Goal: Transaction & Acquisition: Purchase product/service

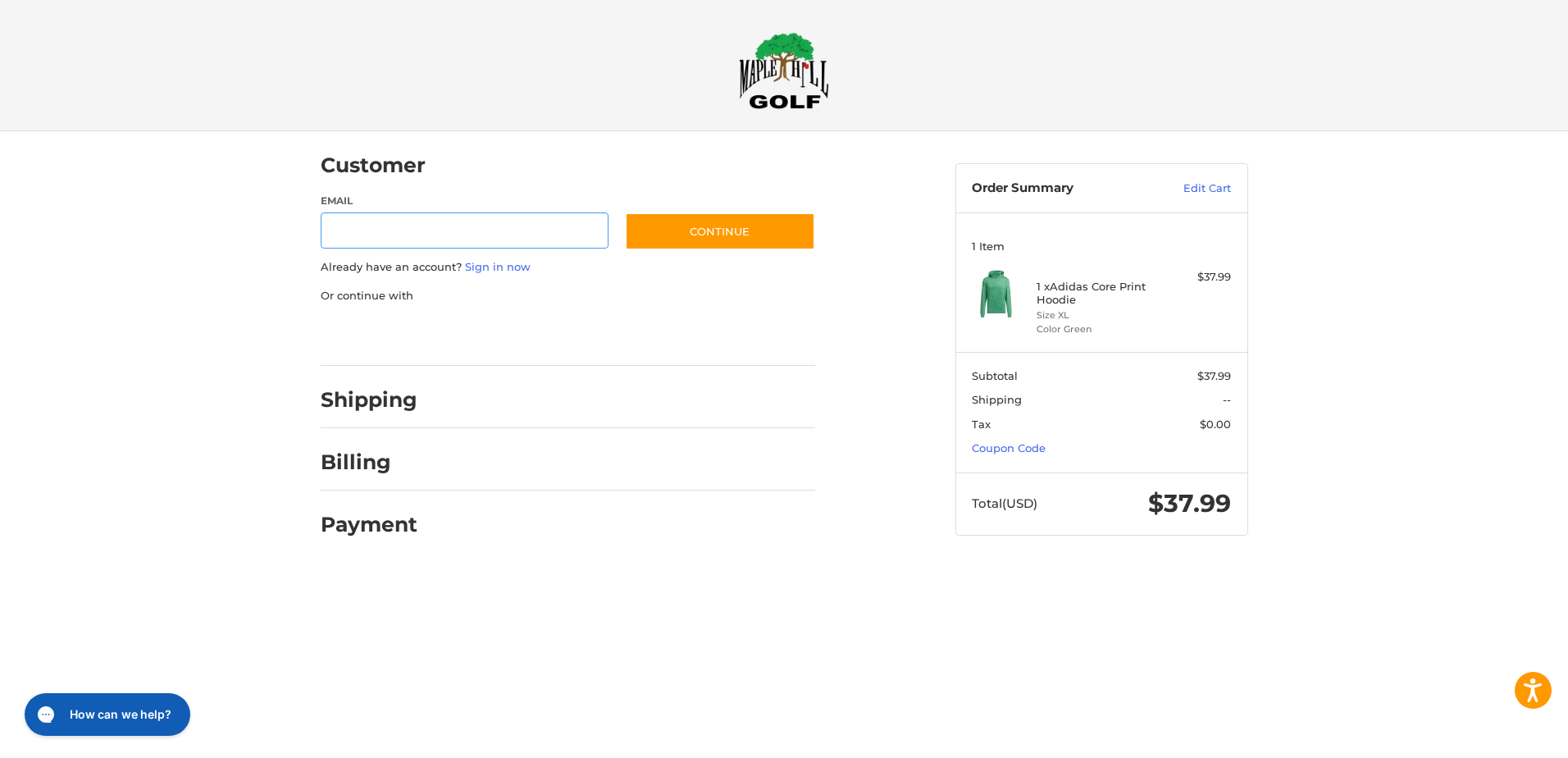
click at [519, 237] on input "Email" at bounding box center [465, 231] width 288 height 37
type input "**********"
click at [745, 219] on button "Continue" at bounding box center [720, 231] width 190 height 38
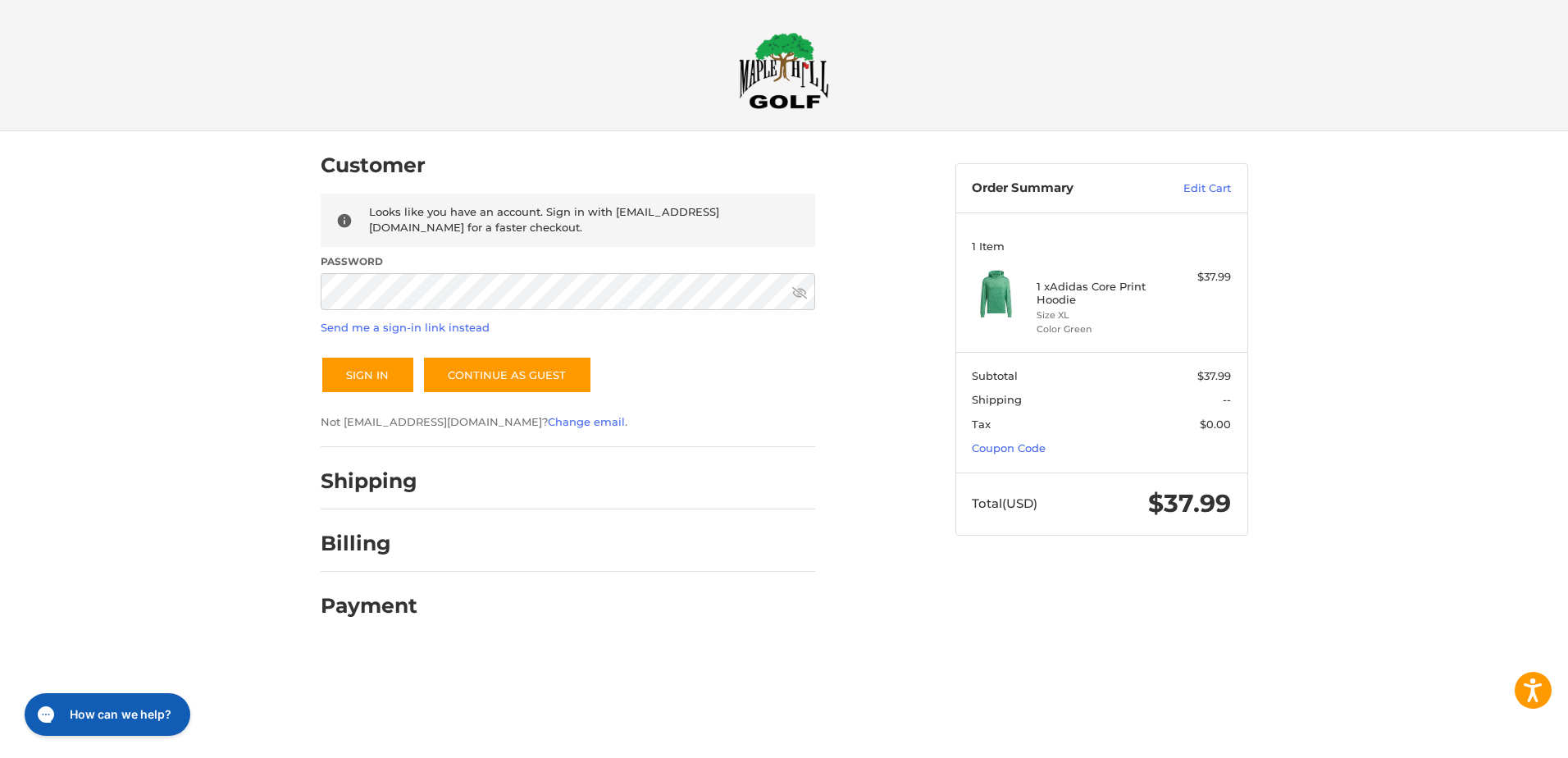
click at [455, 266] on label "Password" at bounding box center [567, 262] width 494 height 15
click at [391, 369] on button "Sign In" at bounding box center [368, 374] width 94 height 38
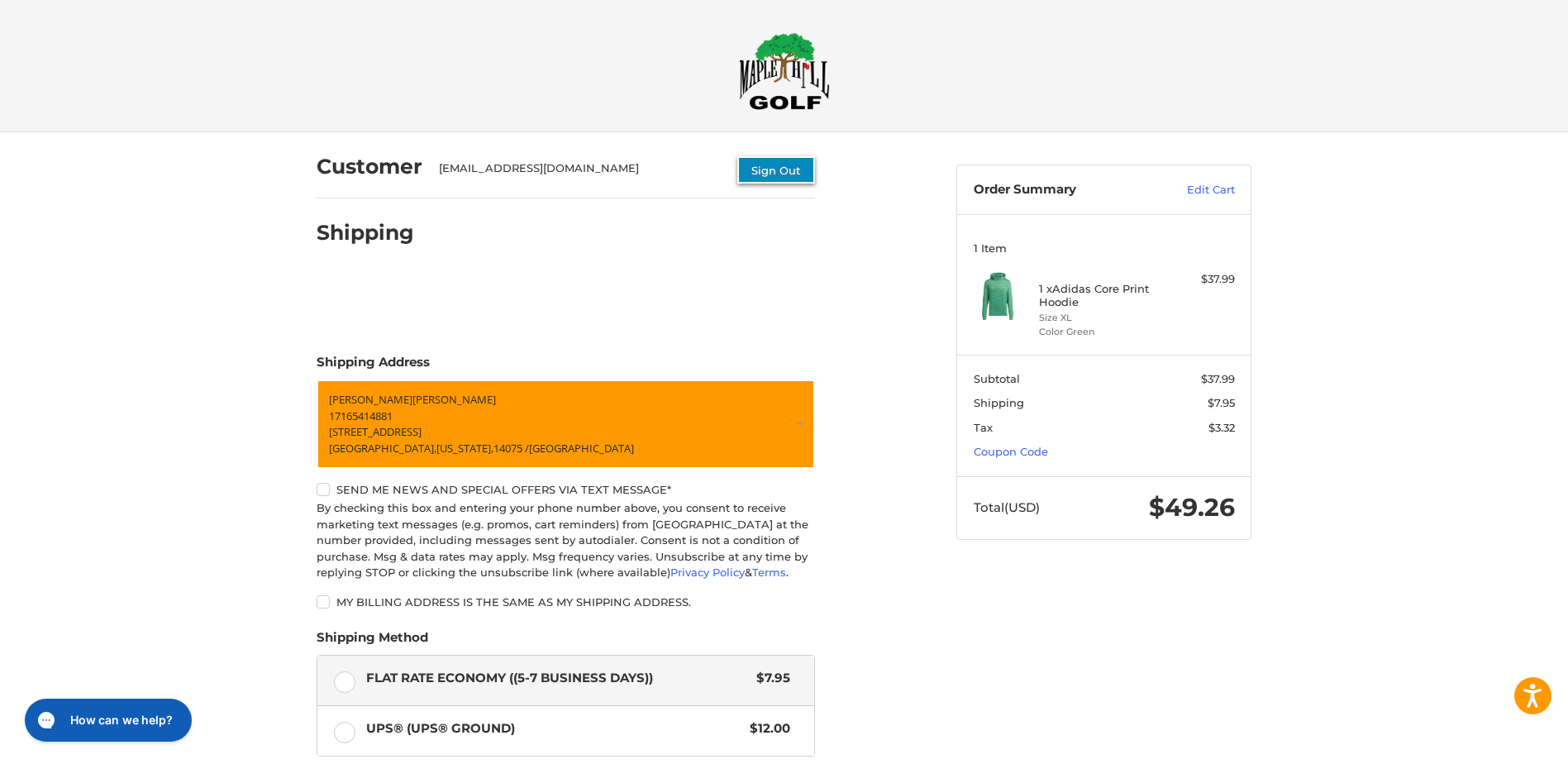
click at [783, 170] on button "Sign Out" at bounding box center [776, 170] width 77 height 27
